Goal: Information Seeking & Learning: Find specific fact

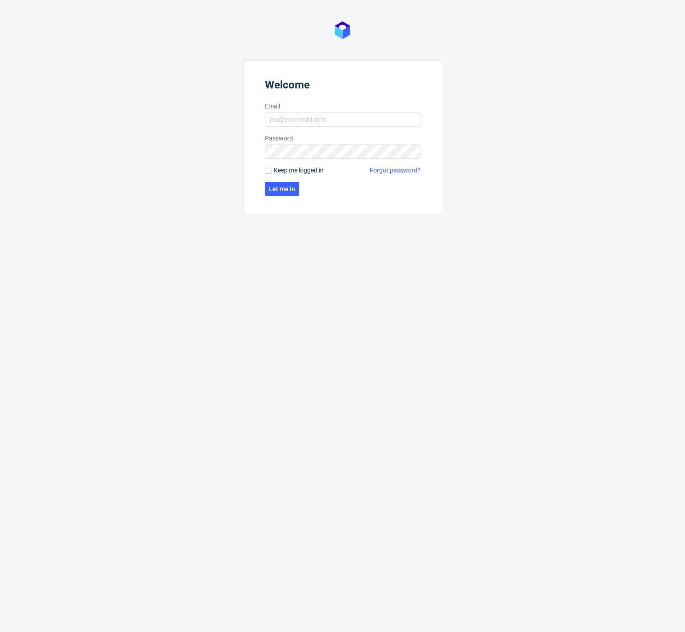
click at [311, 109] on label "Email" at bounding box center [342, 106] width 155 height 9
click at [311, 112] on input "Email" at bounding box center [342, 119] width 155 height 14
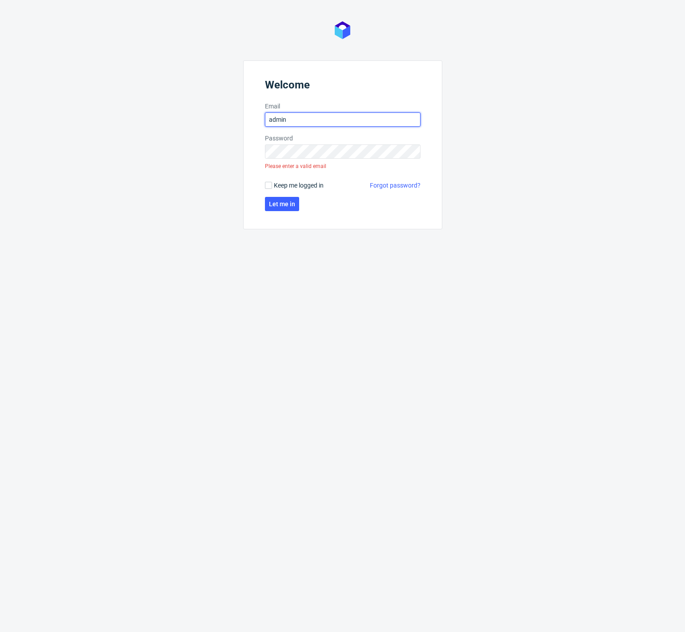
type input "dev@zapakuj.to"
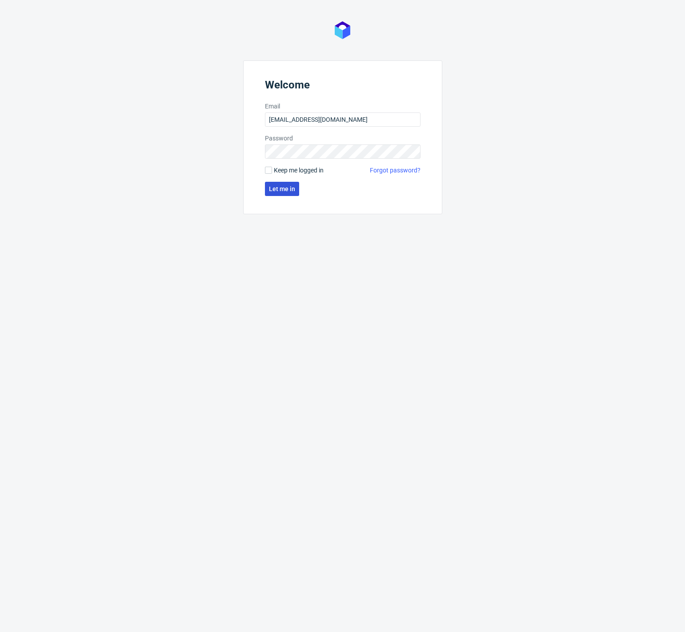
click at [280, 186] on span "Let me in" at bounding box center [282, 189] width 26 height 6
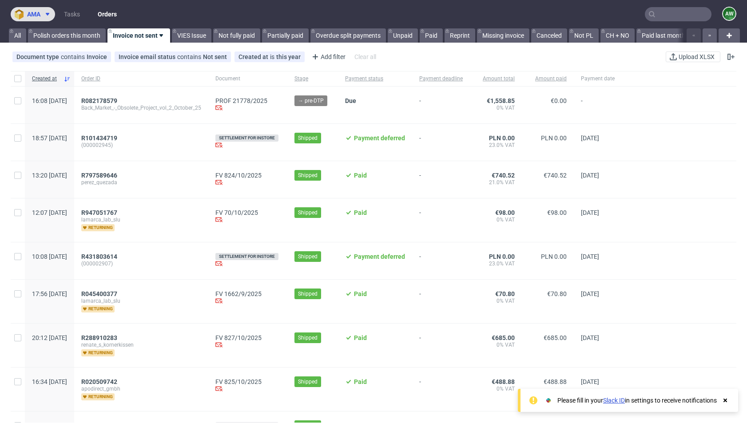
click at [40, 16] on span "ama" at bounding box center [33, 14] width 13 height 6
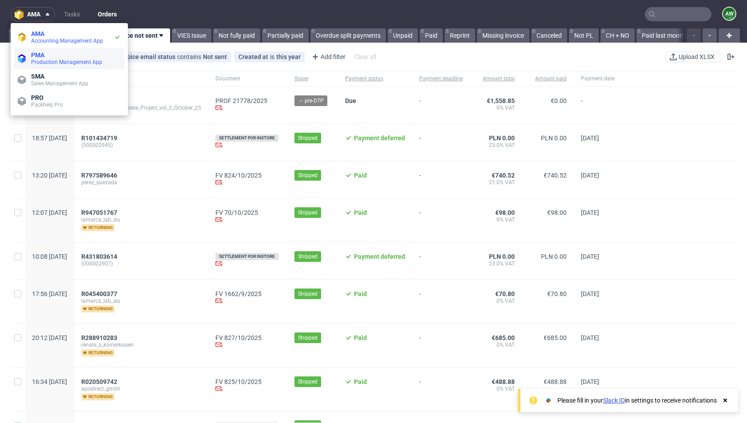
click at [54, 58] on span "PMA" at bounding box center [76, 55] width 90 height 7
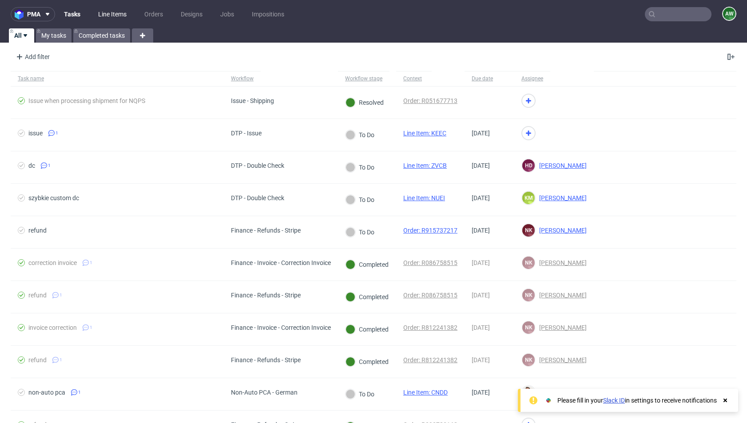
click at [119, 14] on link "Line Items" at bounding box center [112, 14] width 39 height 14
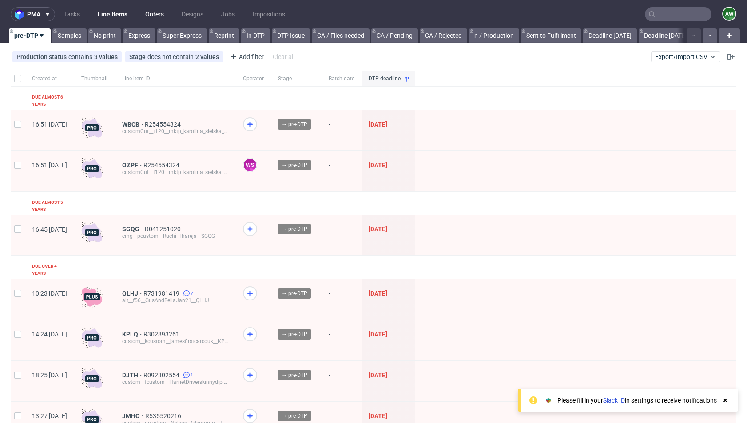
click at [158, 15] on link "Orders" at bounding box center [154, 14] width 29 height 14
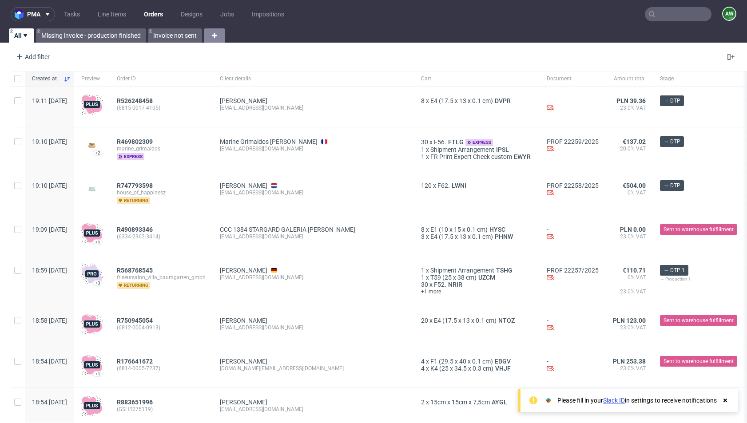
click at [217, 33] on icon at bounding box center [214, 35] width 11 height 11
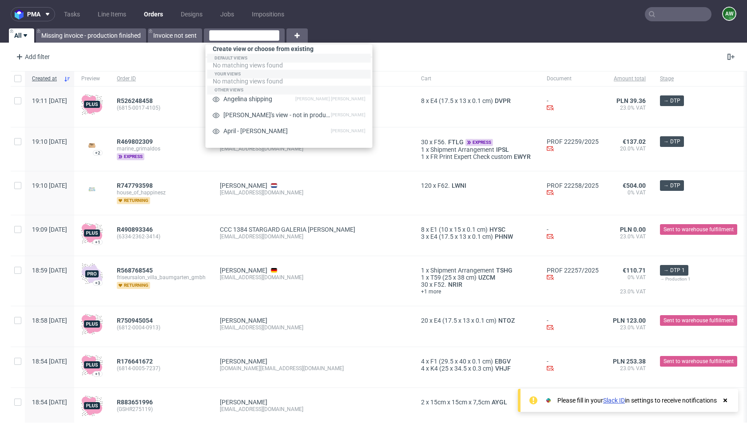
click at [343, 11] on nav "pma Tasks Line Items Orders Designs Jobs Impositions AW" at bounding box center [373, 14] width 747 height 28
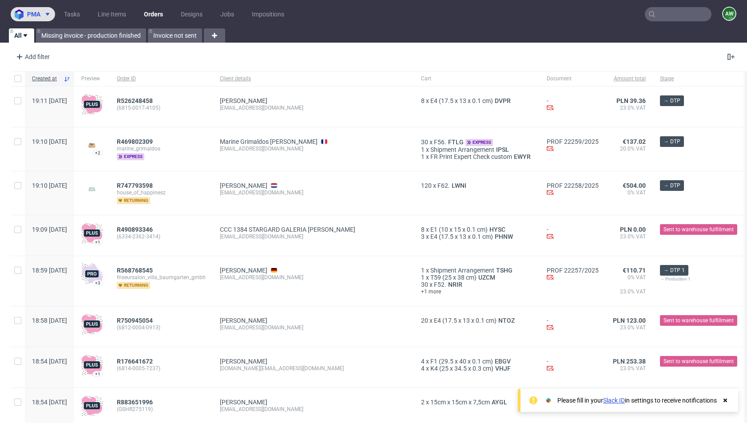
click at [48, 13] on use at bounding box center [48, 14] width 4 height 3
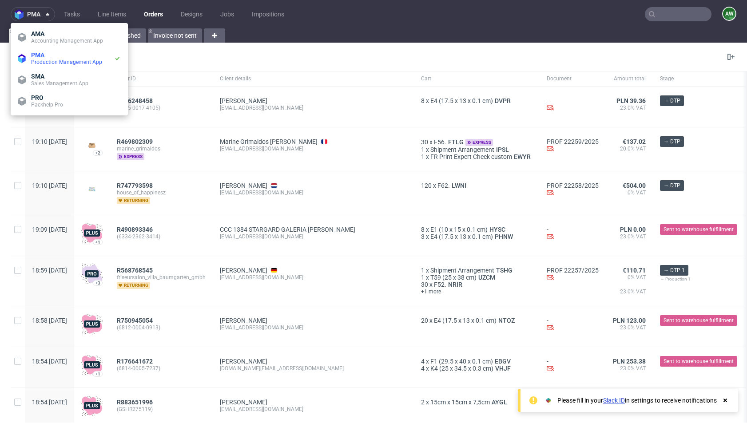
click at [325, 56] on div "Add filter Hide filters Clear all" at bounding box center [373, 56] width 747 height 21
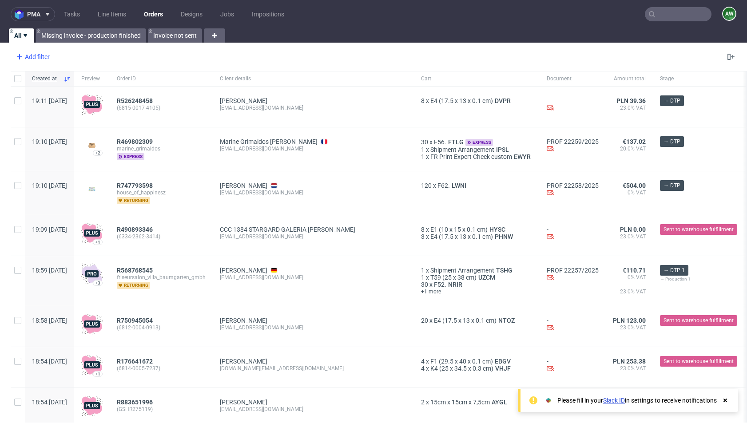
click at [37, 57] on div "Add filter" at bounding box center [31, 57] width 39 height 14
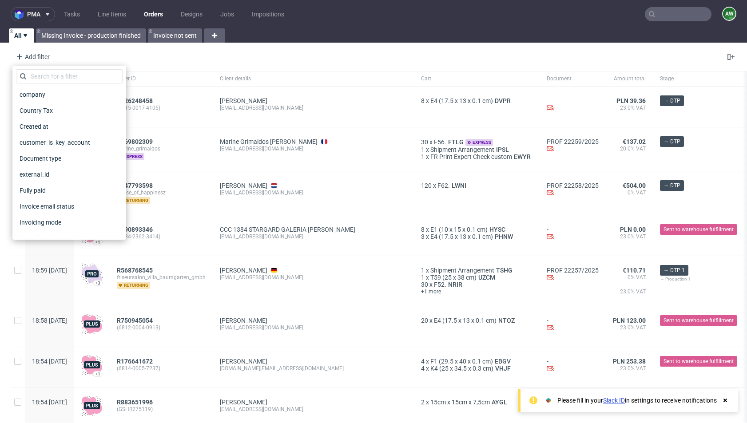
scroll to position [147, 0]
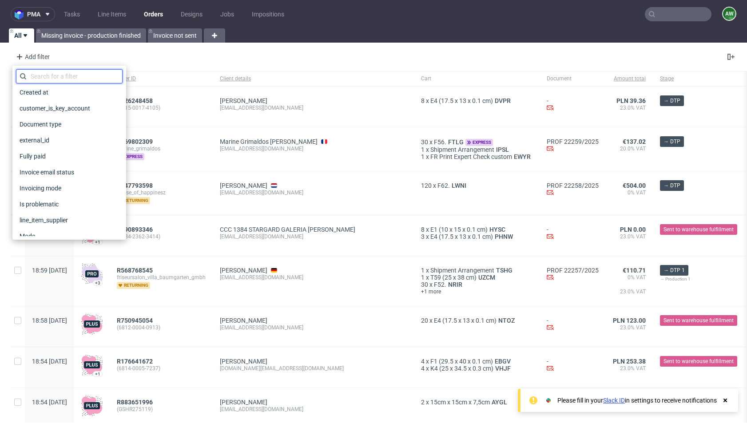
click at [44, 77] on input "text" at bounding box center [69, 76] width 107 height 14
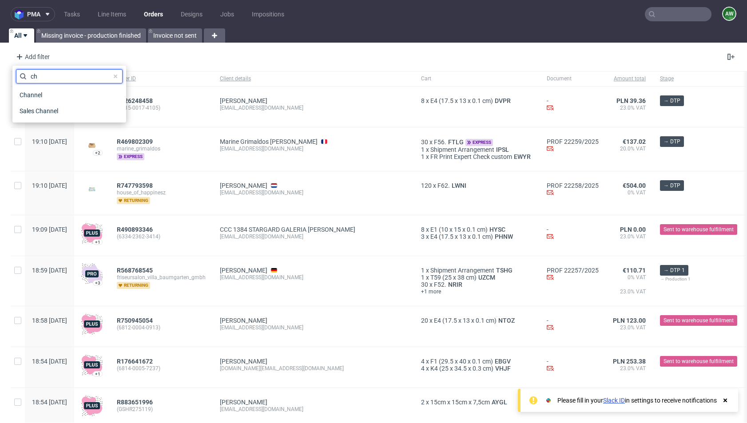
scroll to position [0, 0]
type input "chan"
click at [43, 106] on span "Sales Channel" at bounding box center [40, 111] width 48 height 12
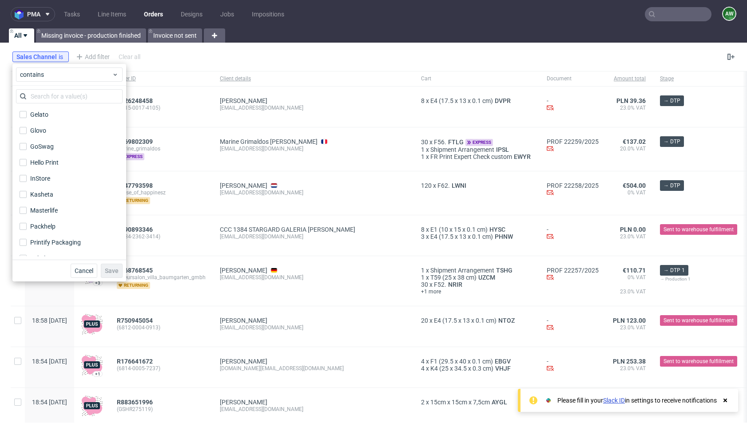
scroll to position [116, 0]
click at [57, 175] on label "InStore" at bounding box center [69, 175] width 107 height 12
click at [27, 175] on input "InStore" at bounding box center [23, 174] width 7 height 7
checkbox input "true"
click at [108, 270] on span "Save" at bounding box center [112, 271] width 14 height 6
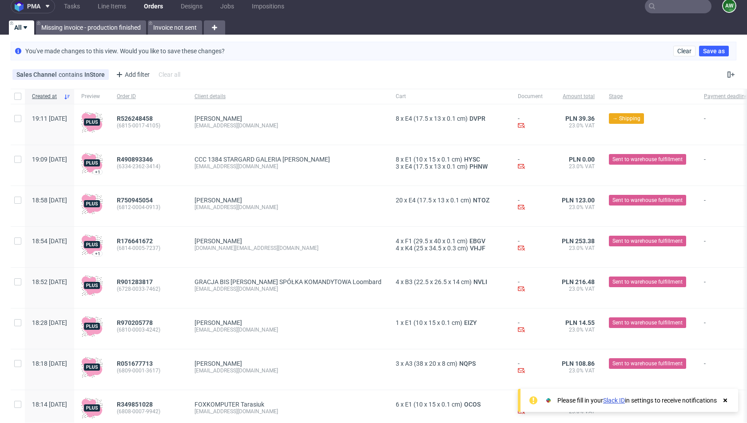
scroll to position [0, 0]
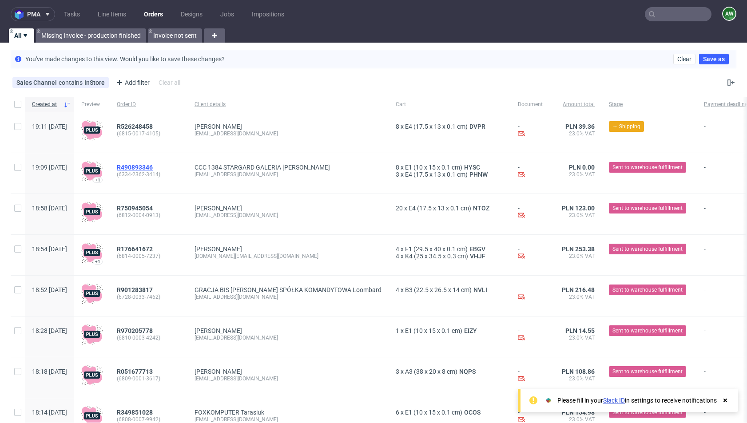
click at [153, 167] on span "R490893346" at bounding box center [135, 167] width 36 height 7
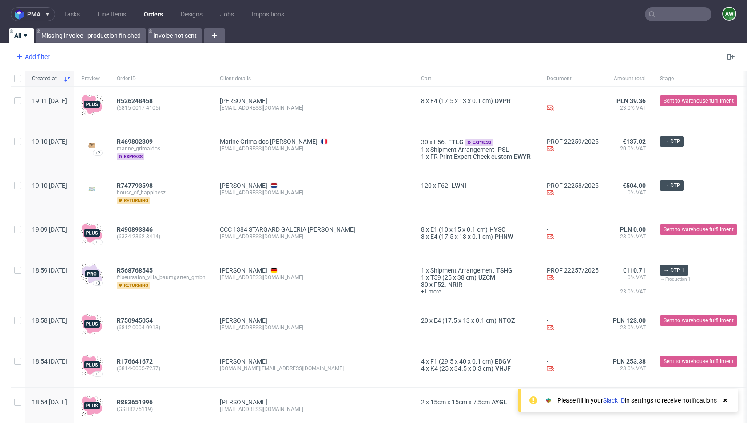
click at [47, 56] on div "Add filter" at bounding box center [31, 57] width 39 height 14
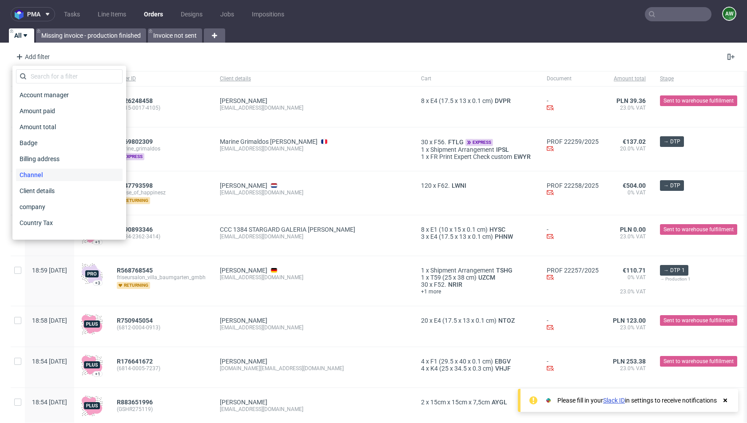
click at [55, 175] on div "Channel" at bounding box center [69, 175] width 107 height 12
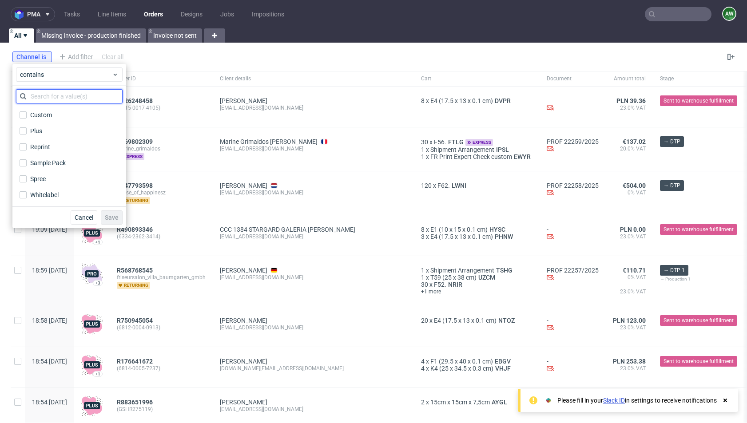
click at [59, 100] on input "text" at bounding box center [69, 96] width 107 height 14
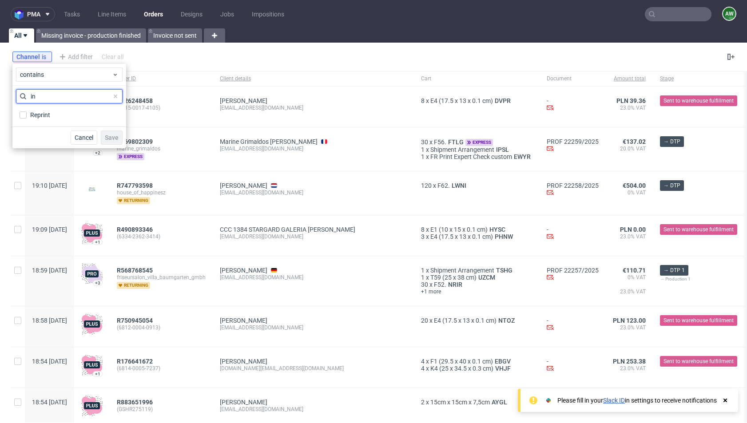
type input "i"
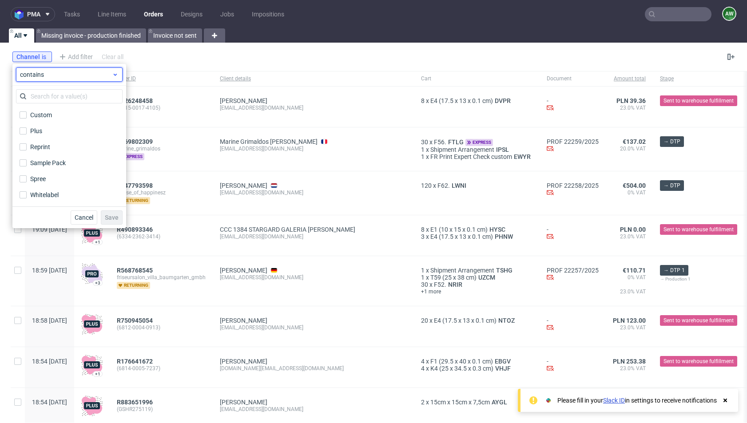
click at [115, 75] on use at bounding box center [115, 75] width 3 height 2
click at [69, 96] on label "contains" at bounding box center [70, 95] width 100 height 16
click at [50, 57] on div "Channel is" at bounding box center [32, 57] width 40 height 11
click at [43, 56] on icon at bounding box center [44, 56] width 7 height 7
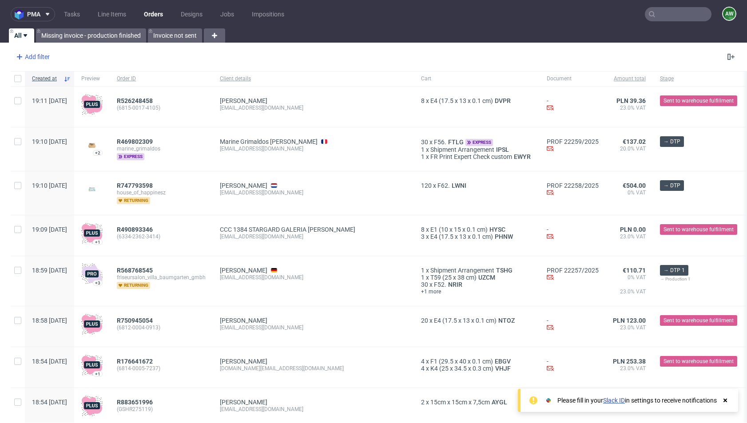
click at [38, 57] on div "Add filter" at bounding box center [31, 57] width 39 height 14
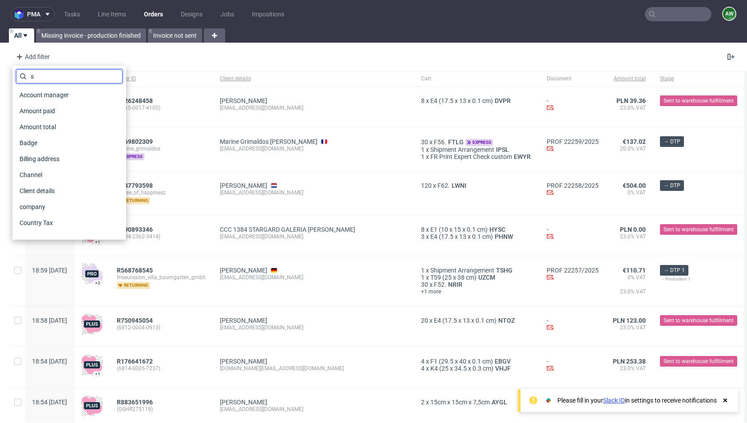
click at [68, 77] on input "s" at bounding box center [69, 76] width 107 height 14
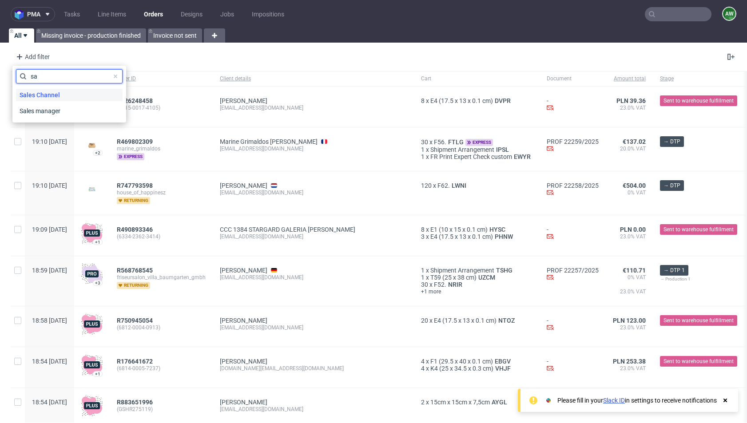
type input "sa"
click at [60, 96] on span "Sales Channel" at bounding box center [40, 95] width 48 height 12
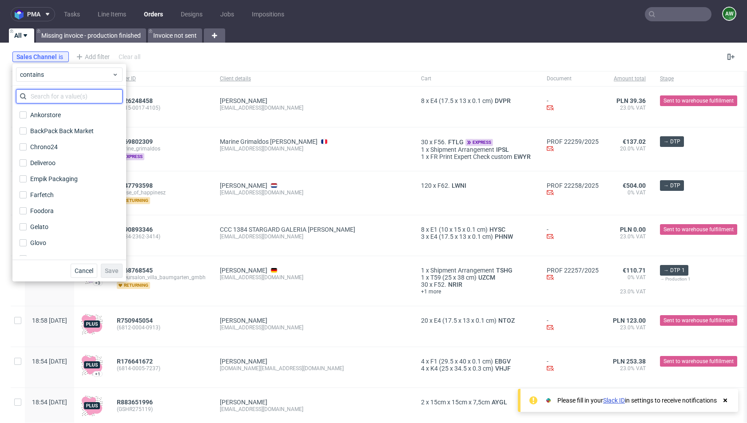
click at [63, 99] on input "text" at bounding box center [69, 96] width 107 height 14
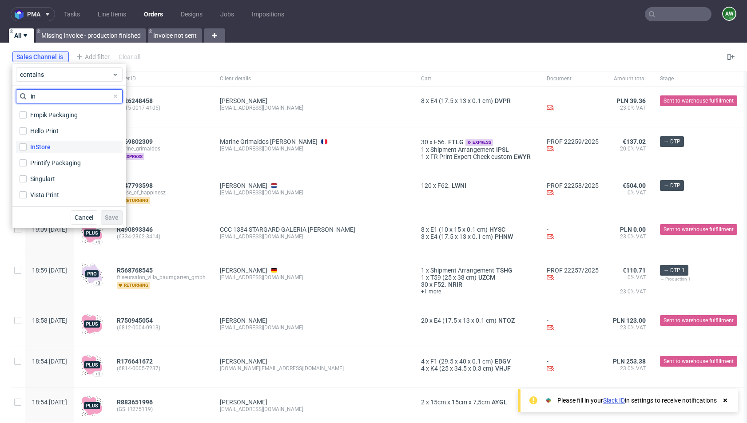
type input "in"
click at [62, 146] on label "InStore" at bounding box center [69, 147] width 107 height 12
click at [27, 146] on input "InStore" at bounding box center [23, 146] width 7 height 7
checkbox input "true"
click at [111, 212] on button "Save" at bounding box center [112, 218] width 22 height 14
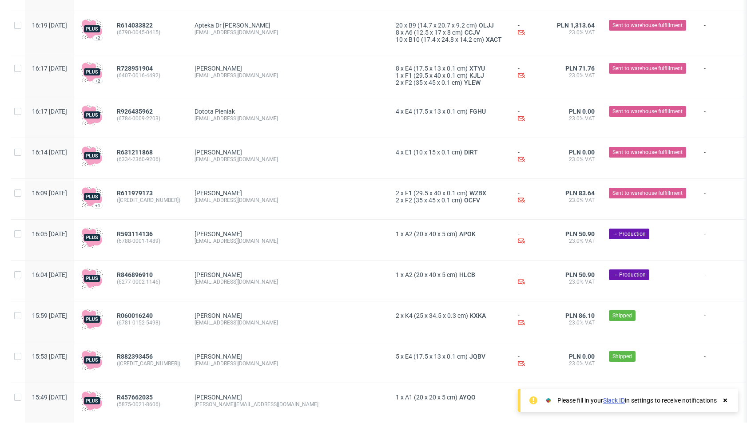
scroll to position [759, 0]
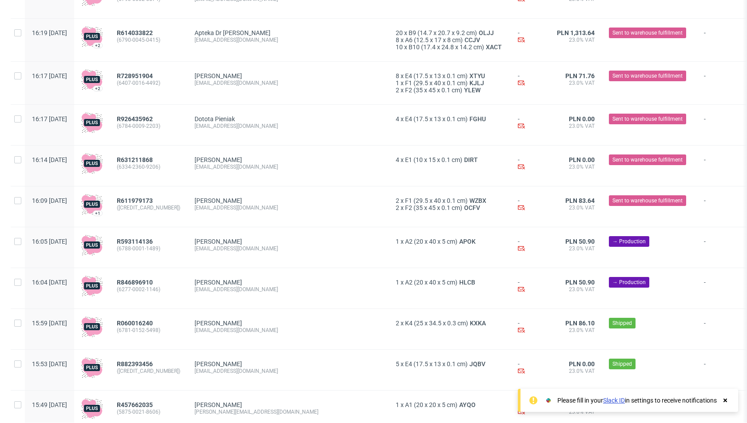
click at [726, 397] on div at bounding box center [725, 400] width 8 height 9
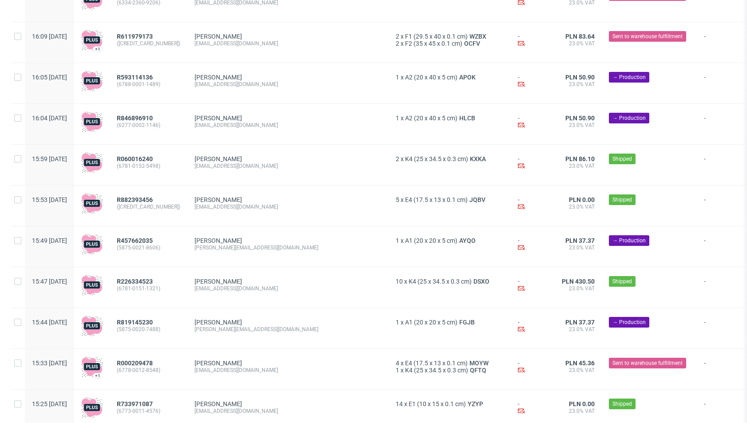
scroll to position [966, 0]
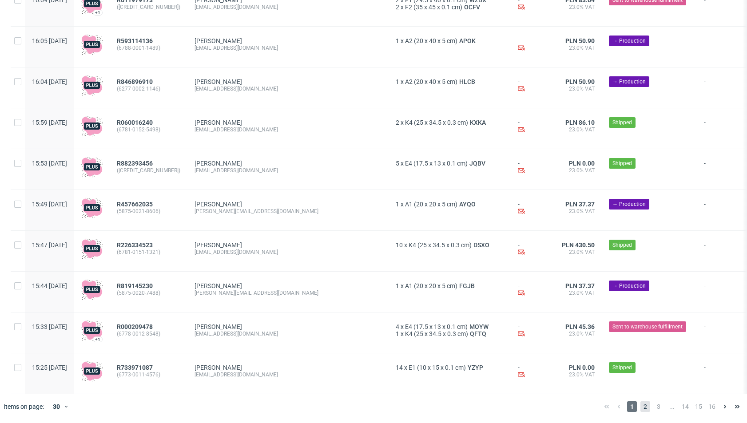
click at [641, 407] on span "2" at bounding box center [646, 407] width 10 height 11
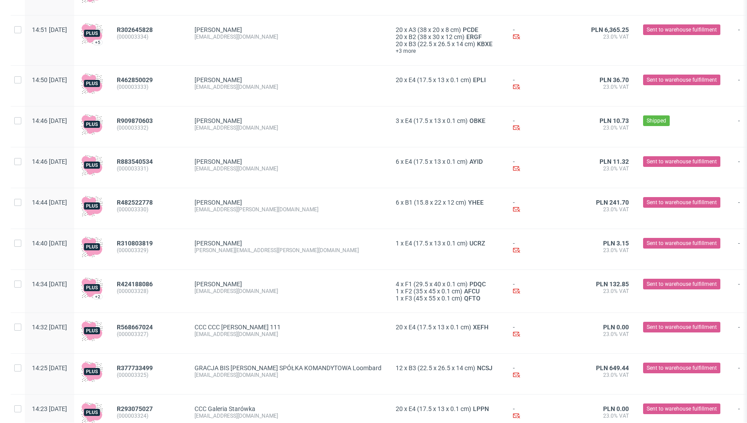
scroll to position [980, 0]
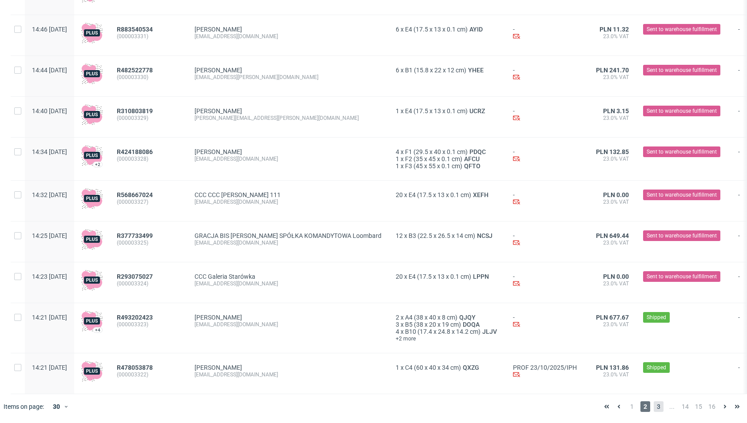
click at [654, 404] on span "3" at bounding box center [659, 407] width 10 height 11
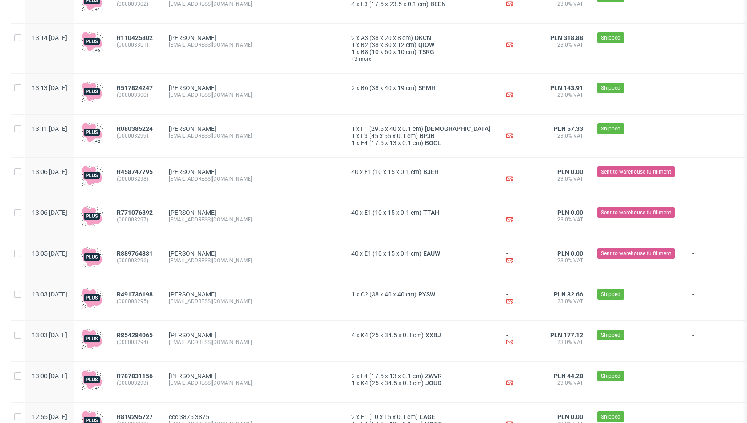
scroll to position [988, 0]
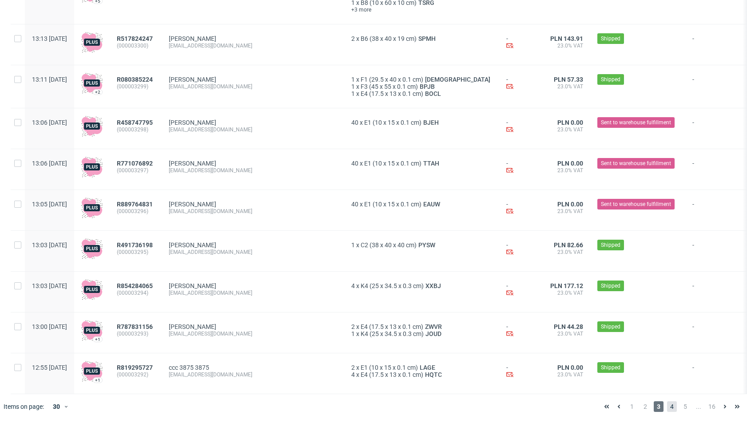
click at [667, 410] on span "4" at bounding box center [672, 407] width 10 height 11
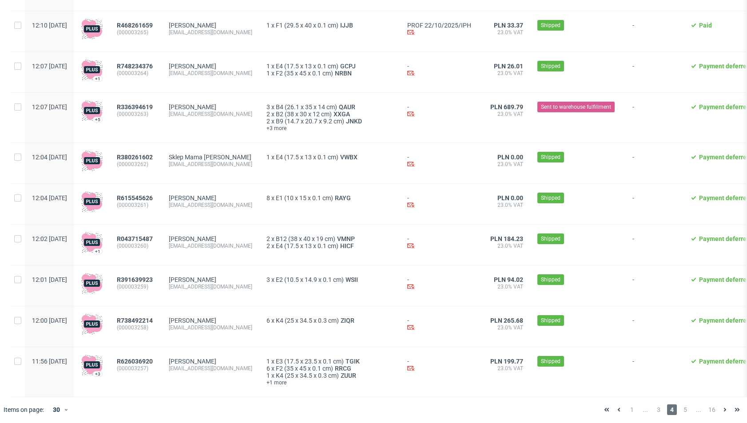
scroll to position [1009, 0]
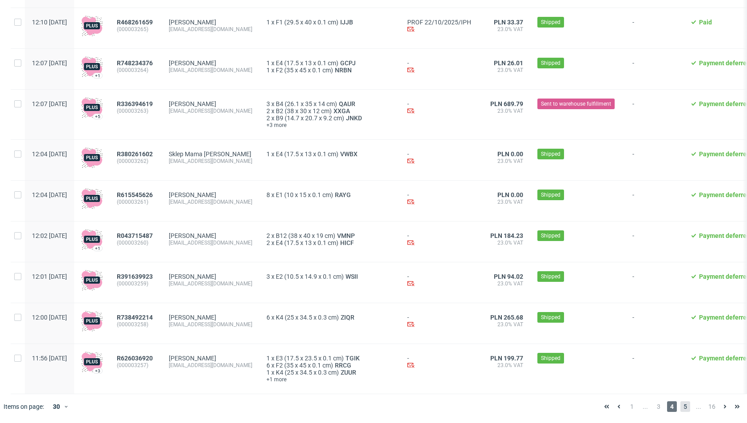
click at [681, 405] on span "5" at bounding box center [686, 407] width 10 height 11
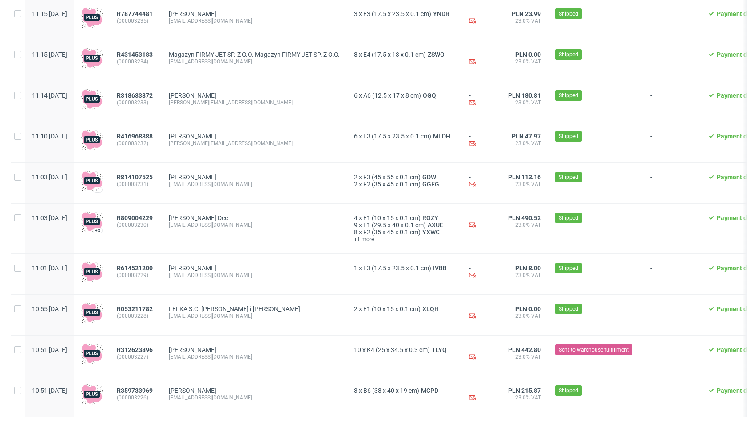
scroll to position [982, 0]
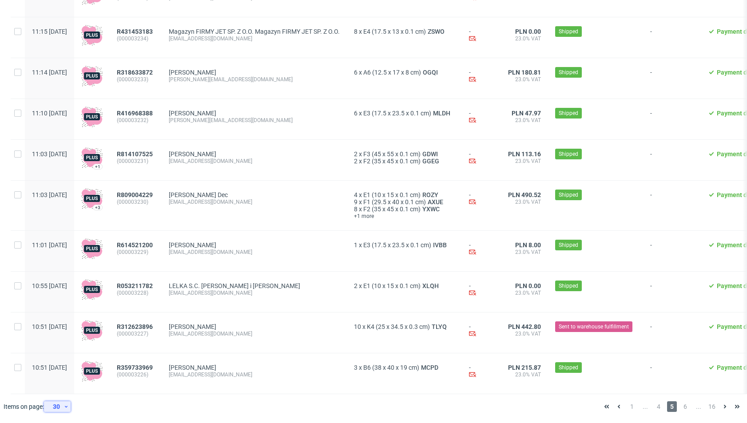
click at [56, 408] on div "30" at bounding box center [56, 407] width 16 height 12
click at [63, 385] on div "120" at bounding box center [61, 385] width 18 height 12
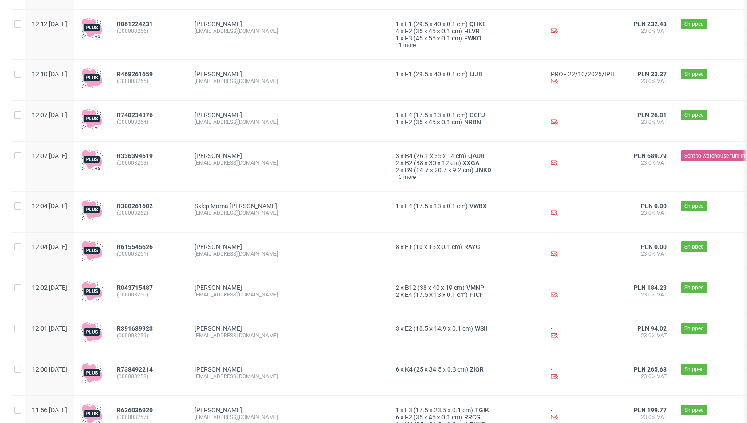
scroll to position [4789, 0]
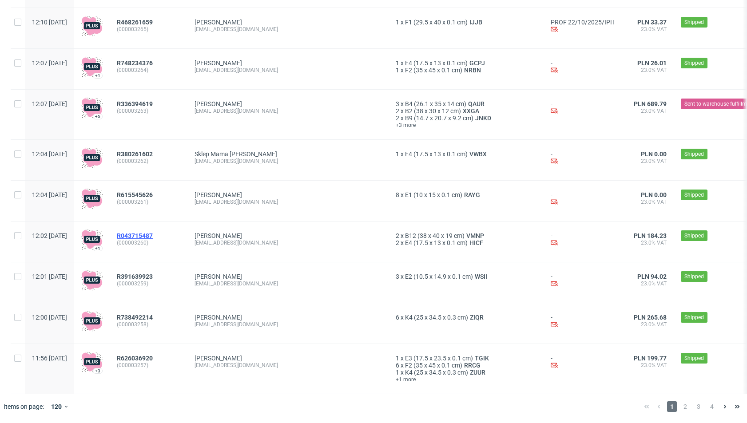
click at [153, 235] on span "R043715487" at bounding box center [135, 235] width 36 height 7
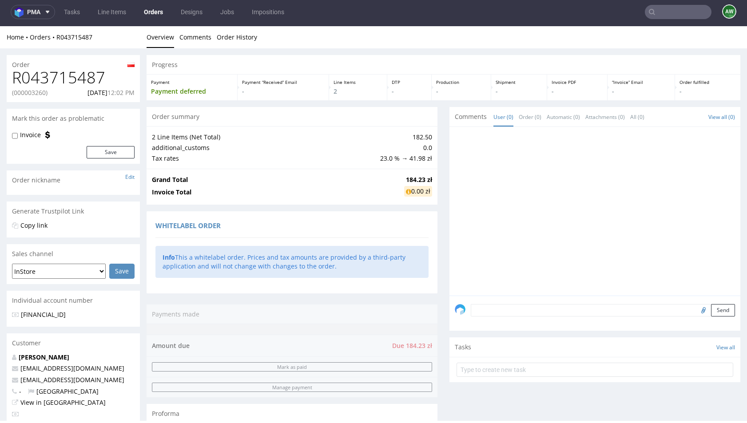
click at [152, 10] on link "Orders" at bounding box center [154, 12] width 30 height 14
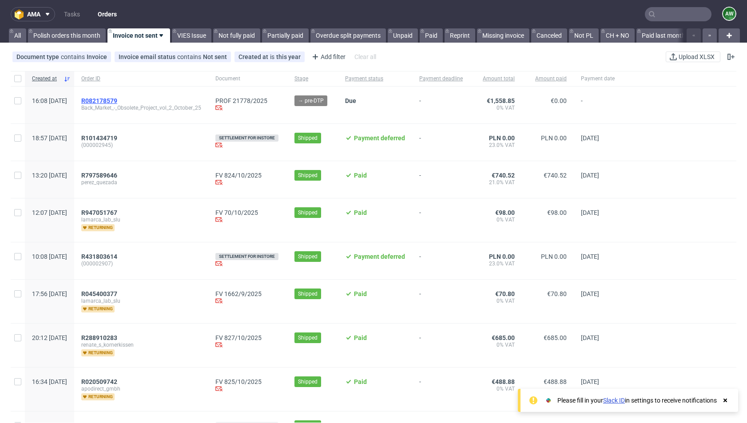
click at [117, 101] on span "R082178579" at bounding box center [99, 100] width 36 height 7
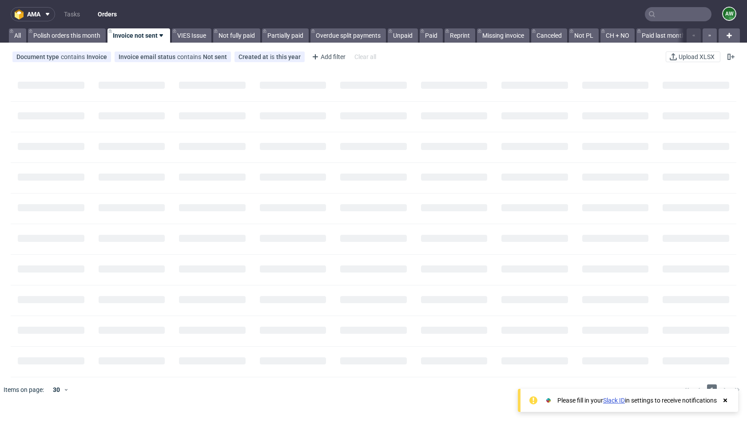
click at [107, 15] on link "Orders" at bounding box center [107, 14] width 30 height 14
click at [34, 12] on span "ama" at bounding box center [33, 14] width 13 height 6
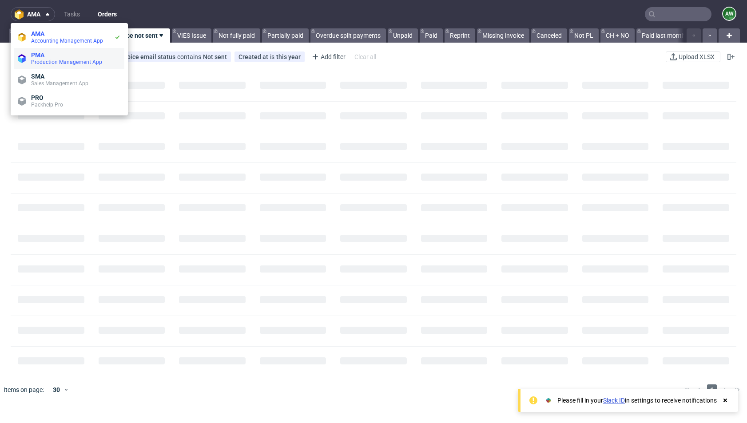
click at [44, 60] on span "Production Management App" at bounding box center [66, 62] width 71 height 6
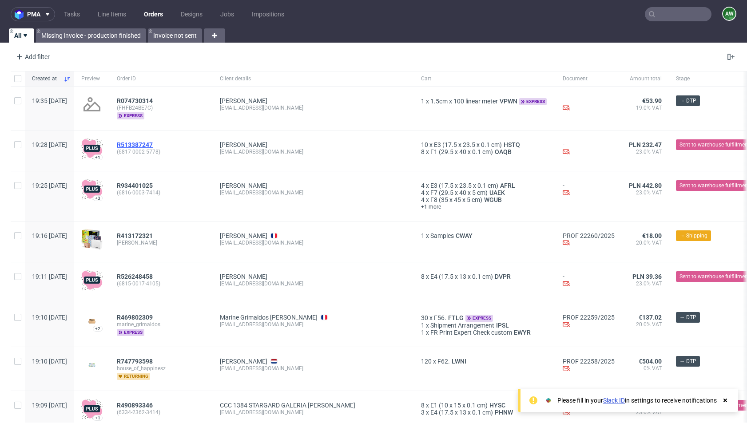
click at [153, 142] on span "R513387247" at bounding box center [135, 144] width 36 height 7
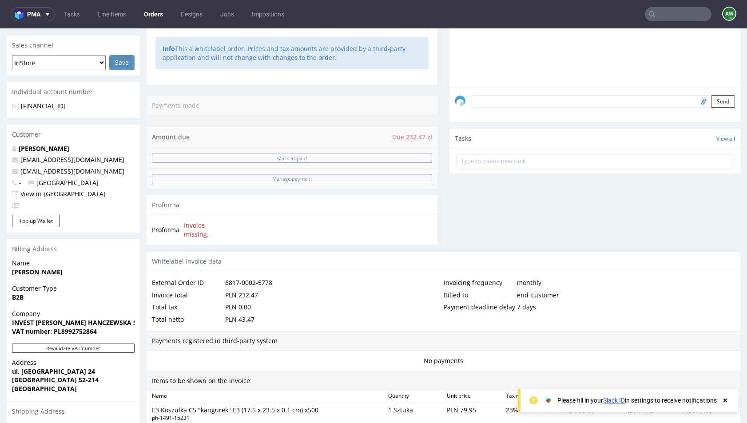
scroll to position [215, 0]
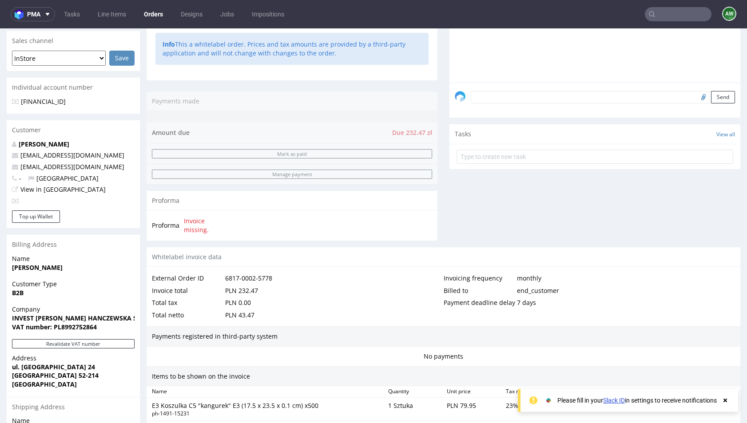
drag, startPoint x: 70, startPoint y: 141, endPoint x: 18, endPoint y: 143, distance: 52.0
click at [18, 143] on p "Iwona Hanczewska" at bounding box center [73, 144] width 123 height 9
copy link "Iwona Hanczewska"
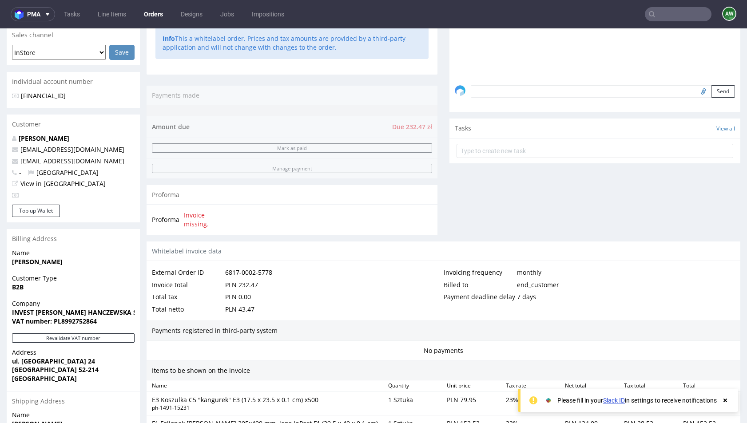
scroll to position [223, 0]
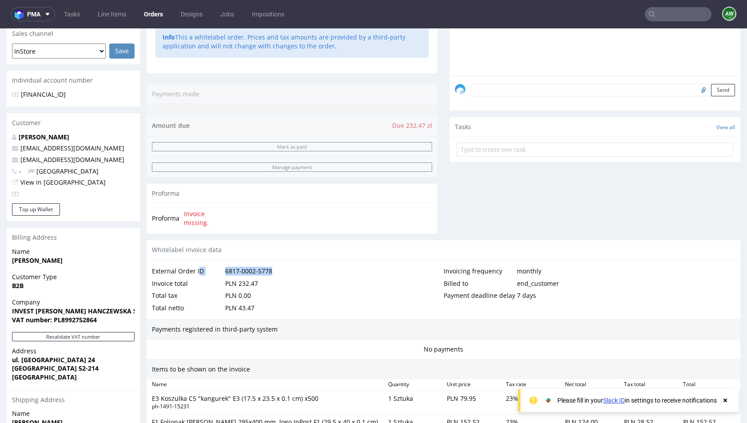
drag, startPoint x: 275, startPoint y: 271, endPoint x: 198, endPoint y: 270, distance: 76.9
click at [198, 270] on div "External Order ID 6817-0002-5778" at bounding box center [298, 271] width 292 height 12
copy div "D 6817-0002-5778"
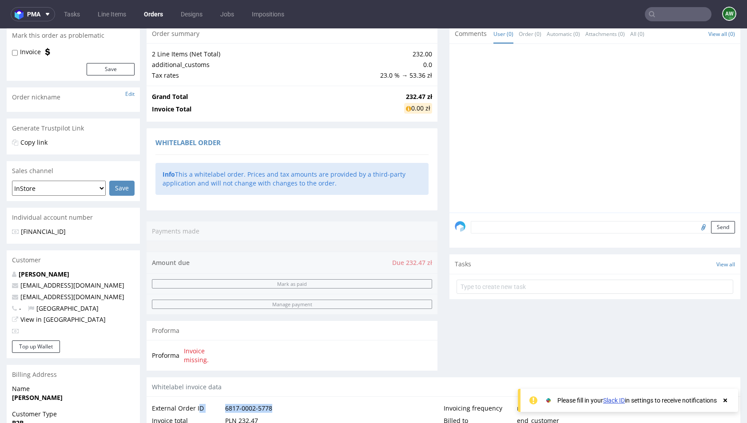
scroll to position [0, 0]
